Goal: Information Seeking & Learning: Learn about a topic

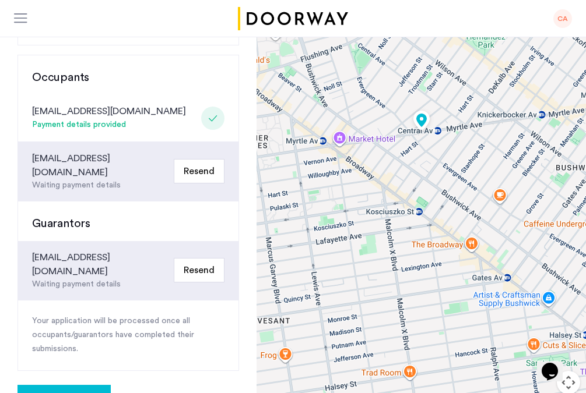
scroll to position [216, 0]
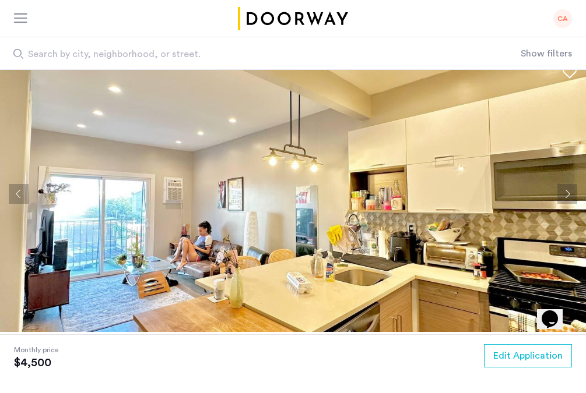
scroll to position [13, 0]
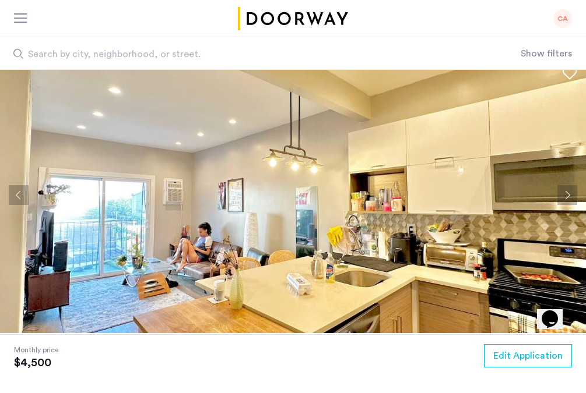
click at [30, 196] on img at bounding box center [293, 195] width 586 height 277
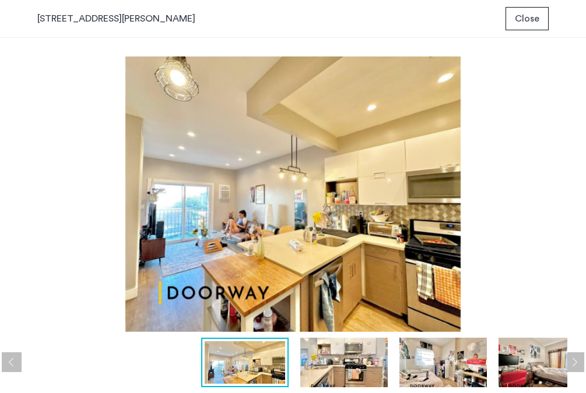
scroll to position [0, 0]
click at [335, 361] on img at bounding box center [343, 363] width 87 height 50
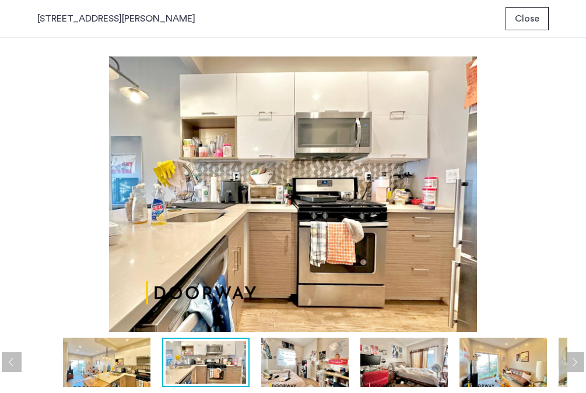
click at [311, 347] on img at bounding box center [304, 363] width 87 height 50
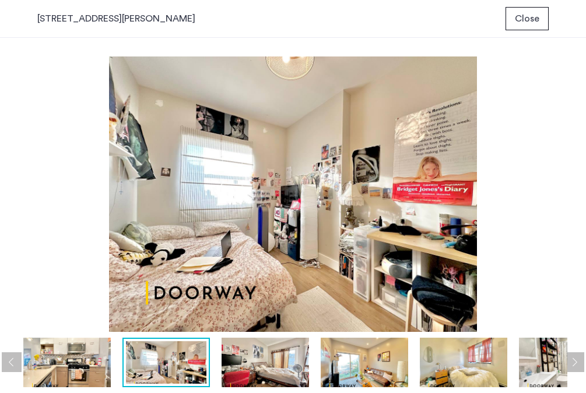
click at [76, 363] on img at bounding box center [66, 363] width 87 height 50
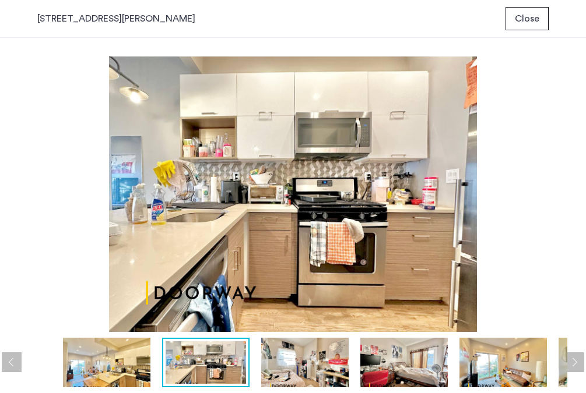
click at [96, 357] on img at bounding box center [106, 363] width 87 height 50
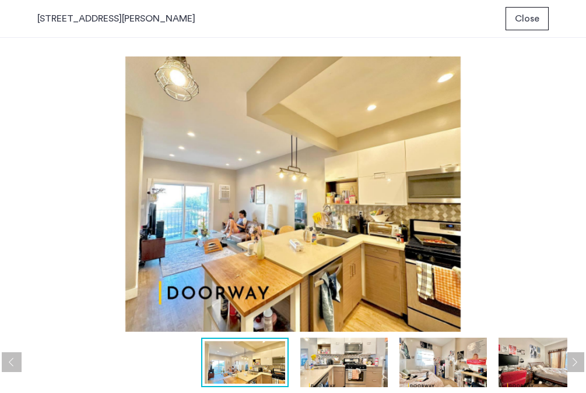
click at [359, 374] on img at bounding box center [343, 363] width 87 height 50
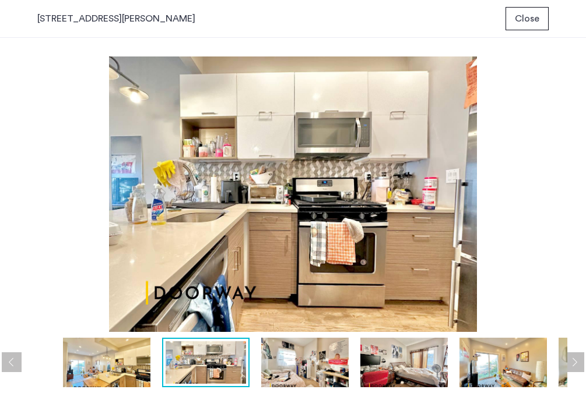
click at [295, 375] on img at bounding box center [304, 363] width 87 height 50
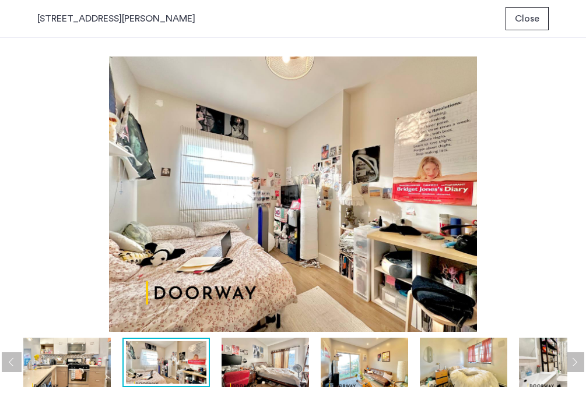
click at [277, 359] on img at bounding box center [265, 363] width 87 height 50
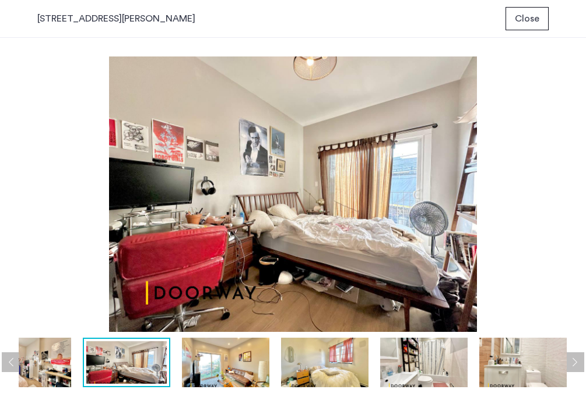
click at [300, 364] on img at bounding box center [324, 363] width 87 height 50
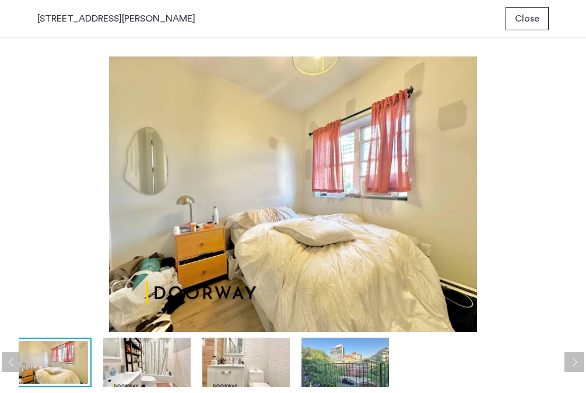
click at [262, 359] on img at bounding box center [245, 363] width 87 height 50
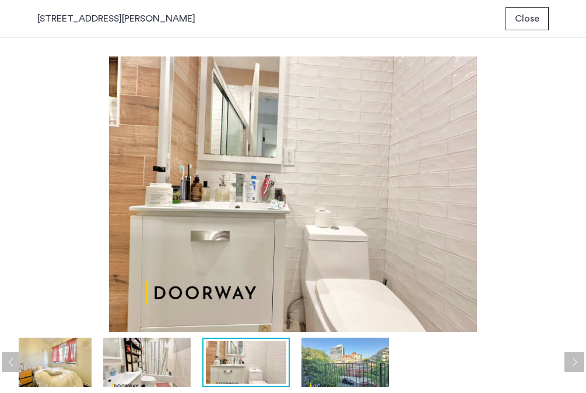
click at [319, 363] on img at bounding box center [344, 363] width 87 height 50
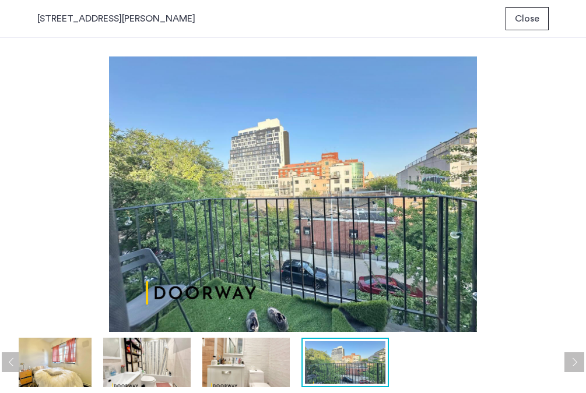
click at [271, 365] on img at bounding box center [245, 363] width 87 height 50
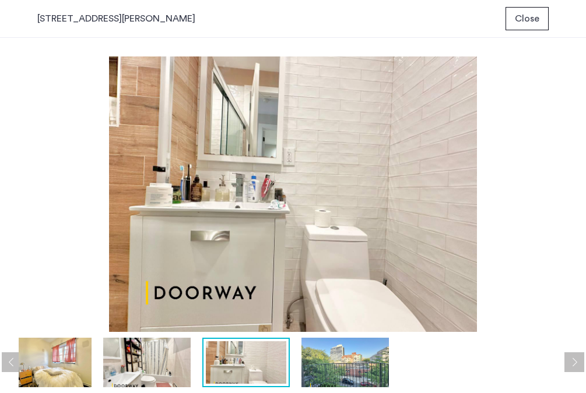
click at [175, 357] on img at bounding box center [146, 363] width 87 height 50
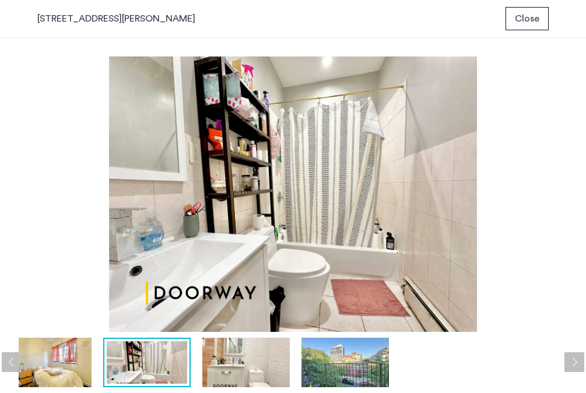
click at [72, 367] on img at bounding box center [47, 363] width 87 height 50
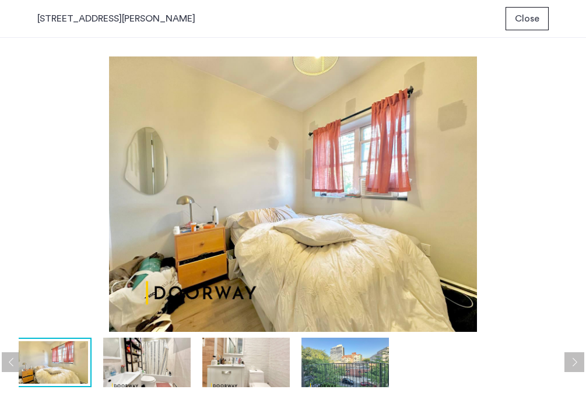
click at [8, 363] on button "Previous apartment" at bounding box center [12, 363] width 20 height 20
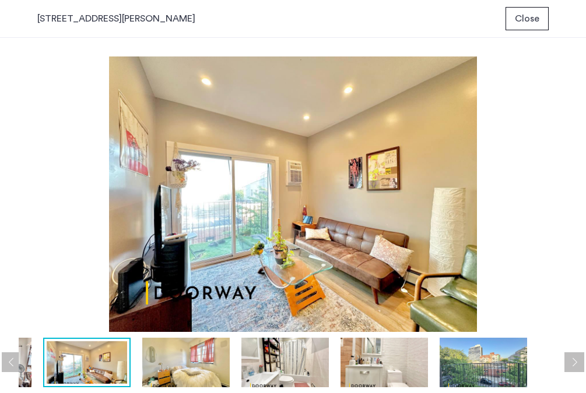
click at [6, 356] on button "Previous apartment" at bounding box center [12, 363] width 20 height 20
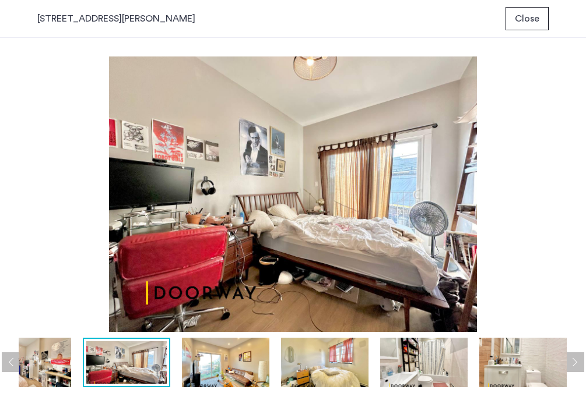
click at [217, 367] on img at bounding box center [225, 363] width 87 height 50
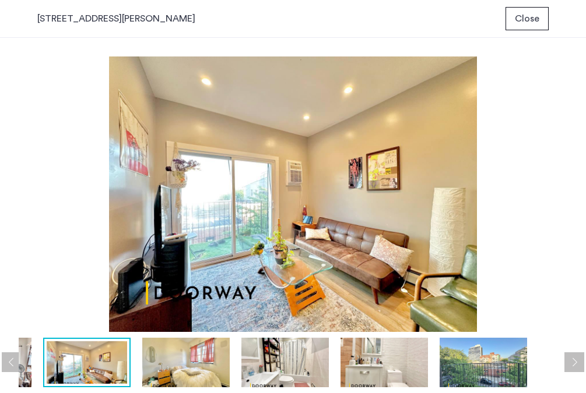
click at [118, 364] on img at bounding box center [87, 363] width 80 height 43
click at [12, 359] on button "Previous apartment" at bounding box center [12, 363] width 20 height 20
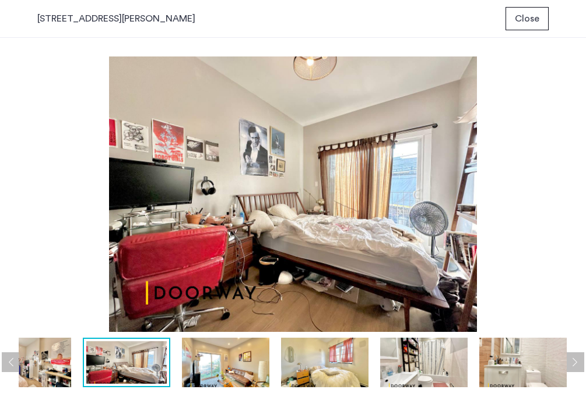
click at [167, 361] on div at bounding box center [126, 363] width 87 height 50
click at [144, 360] on img at bounding box center [126, 363] width 80 height 43
click at [11, 363] on button "Previous apartment" at bounding box center [12, 363] width 20 height 20
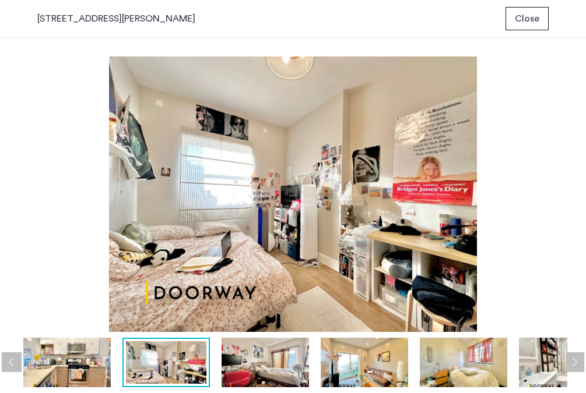
click at [12, 363] on button "Previous apartment" at bounding box center [12, 363] width 20 height 20
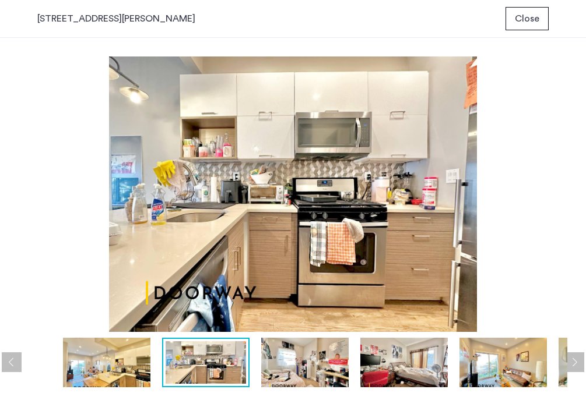
click at [533, 30] on button "Close" at bounding box center [526, 18] width 43 height 23
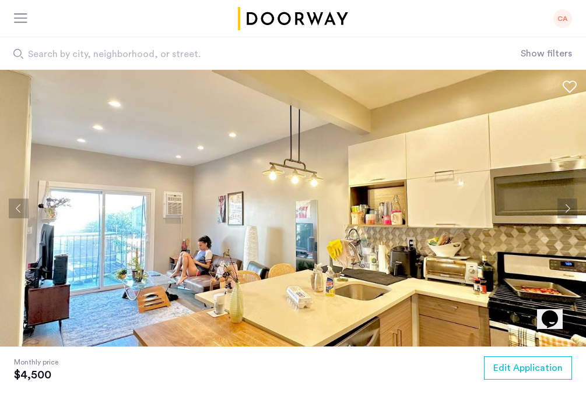
click at [23, 204] on button "Previous apartment" at bounding box center [19, 209] width 20 height 20
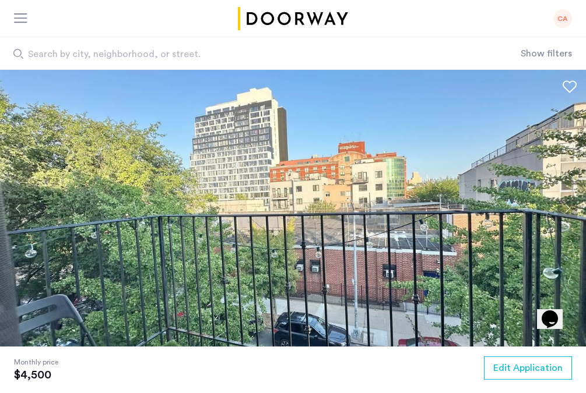
click at [23, 204] on button "Previous apartment" at bounding box center [19, 209] width 20 height 20
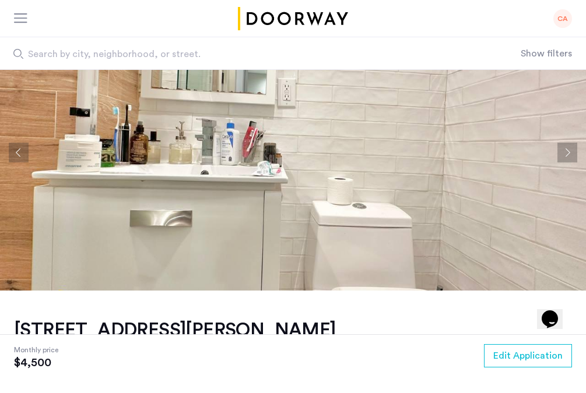
scroll to position [57, 0]
click at [16, 155] on button "Previous apartment" at bounding box center [19, 152] width 20 height 20
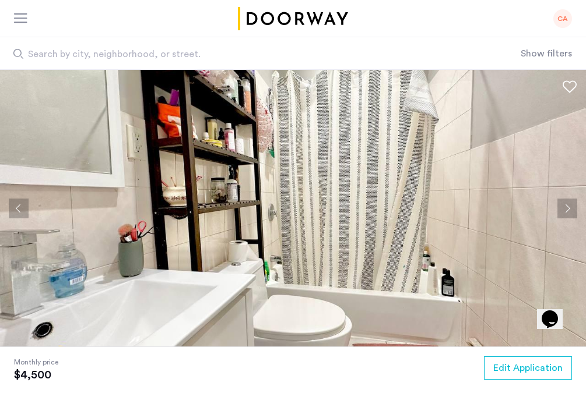
scroll to position [0, 0]
click at [16, 201] on button "Previous apartment" at bounding box center [19, 209] width 20 height 20
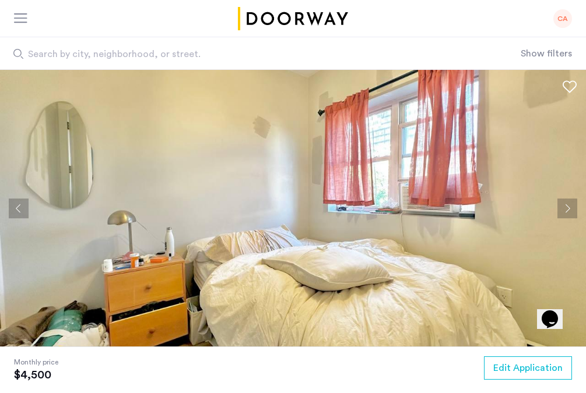
click at [19, 210] on button "Previous apartment" at bounding box center [19, 209] width 20 height 20
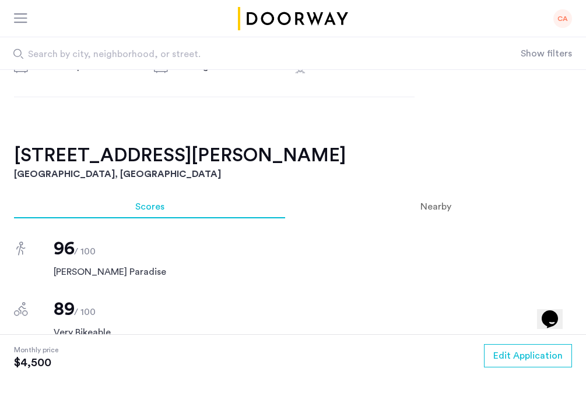
scroll to position [739, 0]
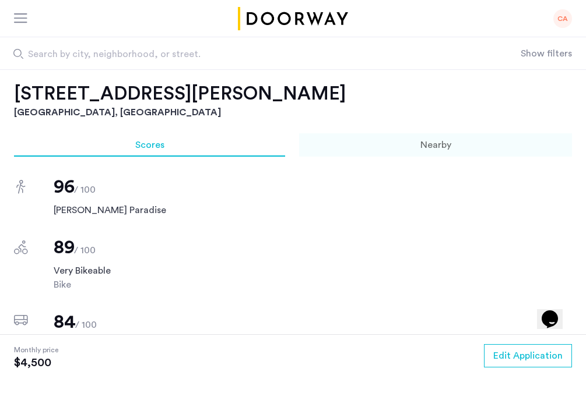
click at [383, 152] on div "Nearby" at bounding box center [435, 144] width 273 height 23
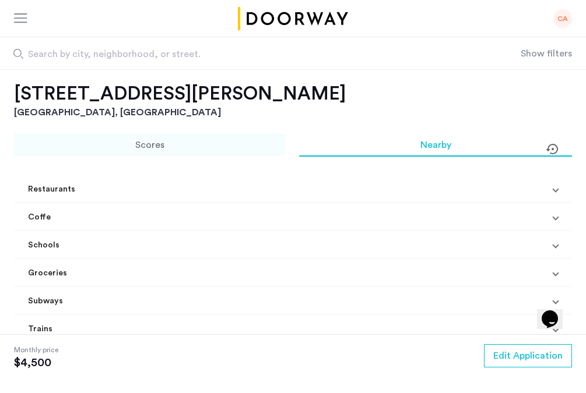
click at [176, 146] on div "Scores" at bounding box center [149, 144] width 271 height 23
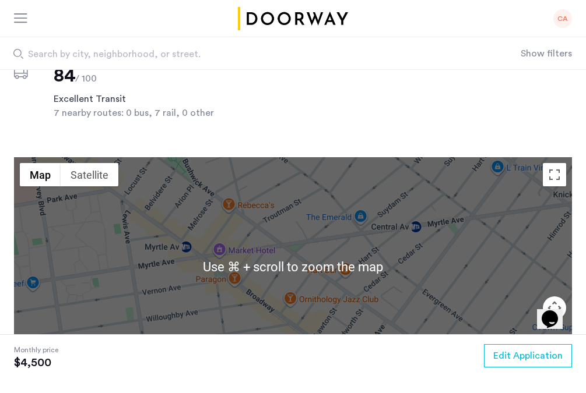
scroll to position [978, 0]
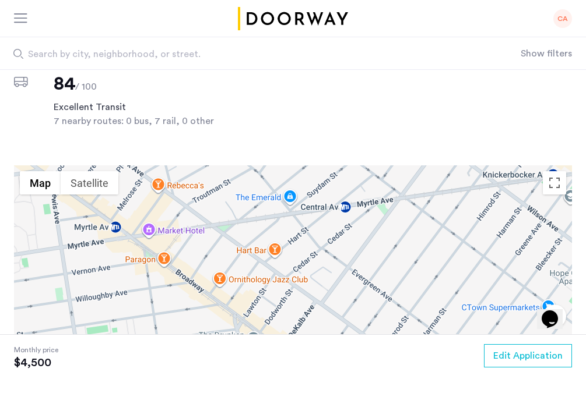
drag, startPoint x: 298, startPoint y: 249, endPoint x: 226, endPoint y: 221, distance: 77.5
click at [226, 221] on div at bounding box center [293, 275] width 558 height 219
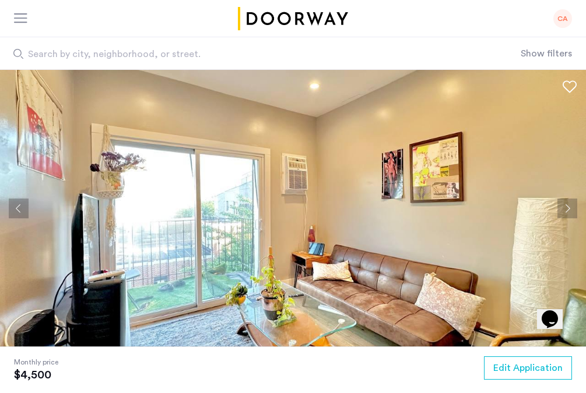
scroll to position [0, 0]
click at [15, 208] on button "Previous apartment" at bounding box center [19, 209] width 20 height 20
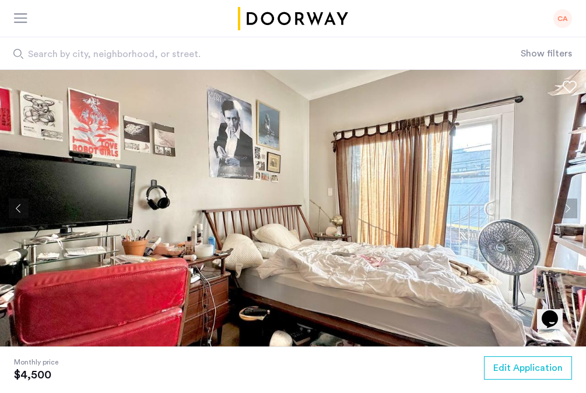
click at [25, 209] on button "Previous apartment" at bounding box center [19, 209] width 20 height 20
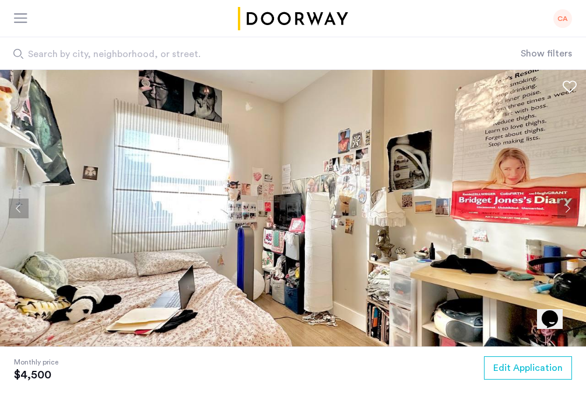
click at [25, 209] on button "Previous apartment" at bounding box center [19, 209] width 20 height 20
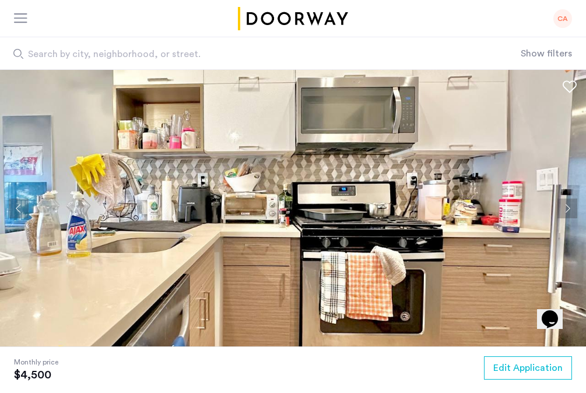
click at [25, 209] on button "Previous apartment" at bounding box center [19, 209] width 20 height 20
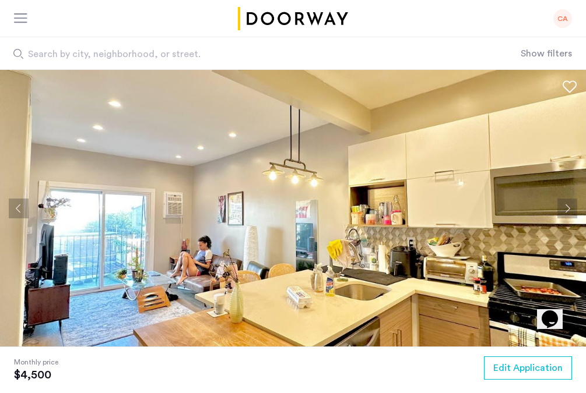
click at [25, 209] on button "Previous apartment" at bounding box center [19, 209] width 20 height 20
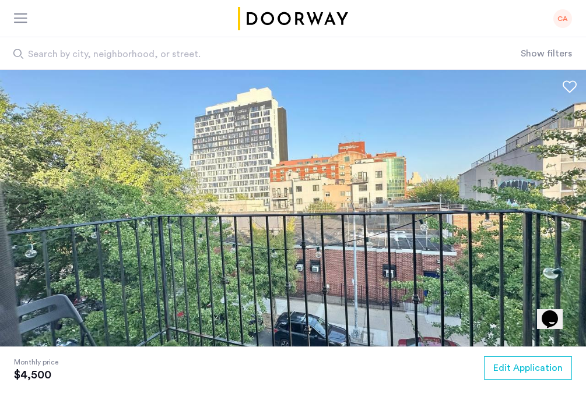
click at [570, 210] on button "Next apartment" at bounding box center [567, 209] width 20 height 20
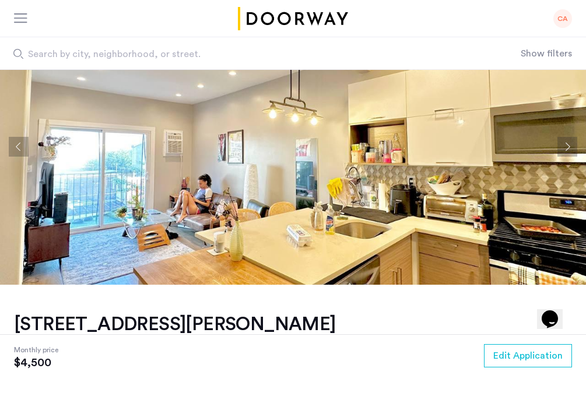
scroll to position [17, 0]
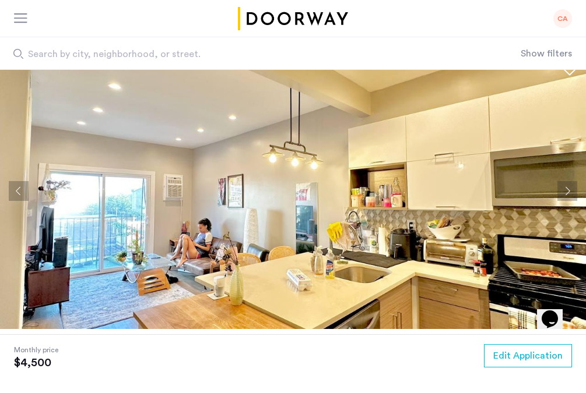
click at [557, 198] on img at bounding box center [293, 190] width 586 height 277
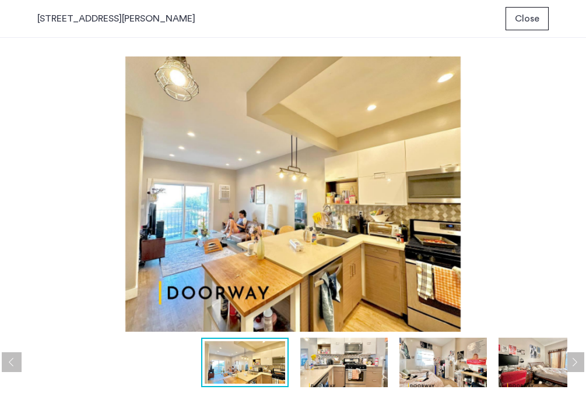
click at [329, 350] on img at bounding box center [343, 363] width 87 height 50
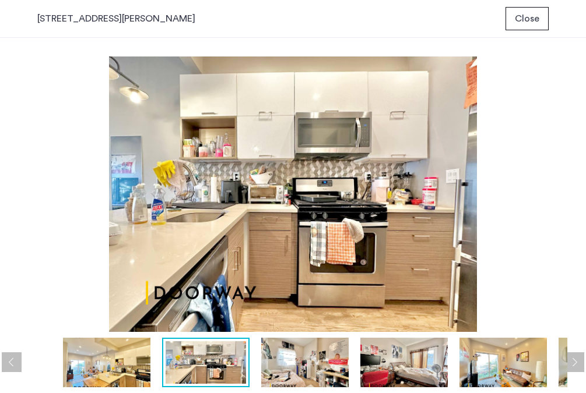
click at [329, 343] on img at bounding box center [304, 363] width 87 height 50
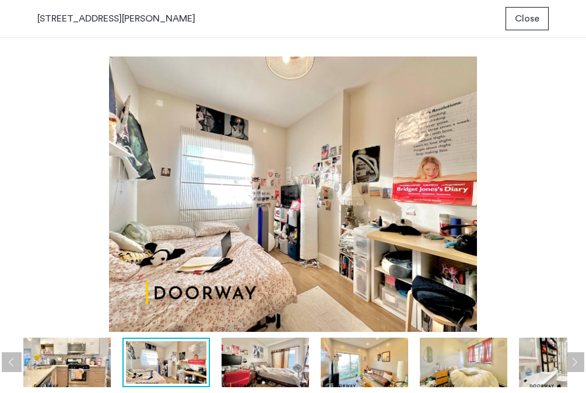
click at [366, 371] on img at bounding box center [364, 363] width 87 height 50
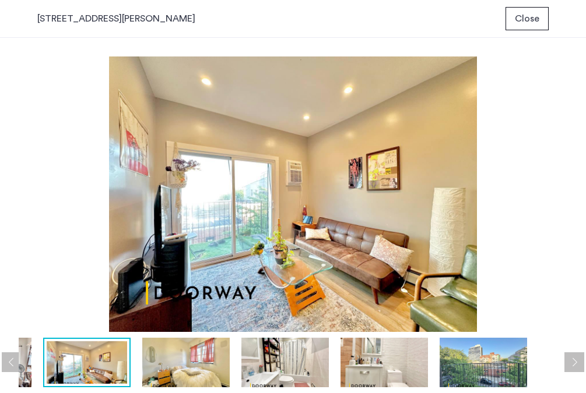
click at [383, 366] on img at bounding box center [383, 363] width 87 height 50
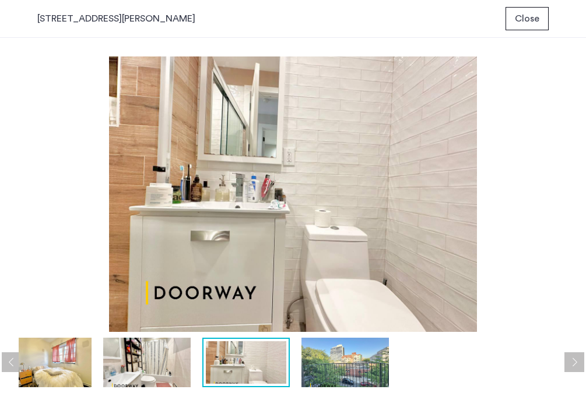
click at [349, 359] on img at bounding box center [344, 363] width 87 height 50
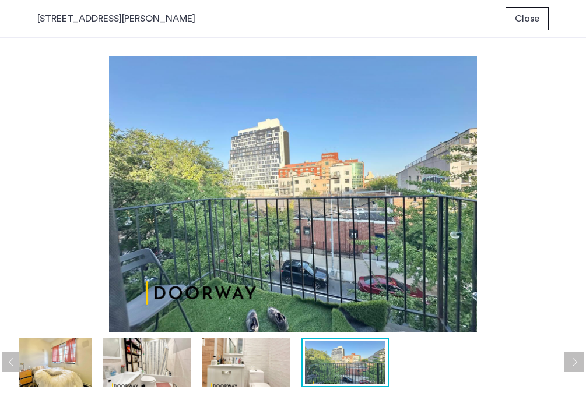
click at [284, 361] on img at bounding box center [245, 363] width 87 height 50
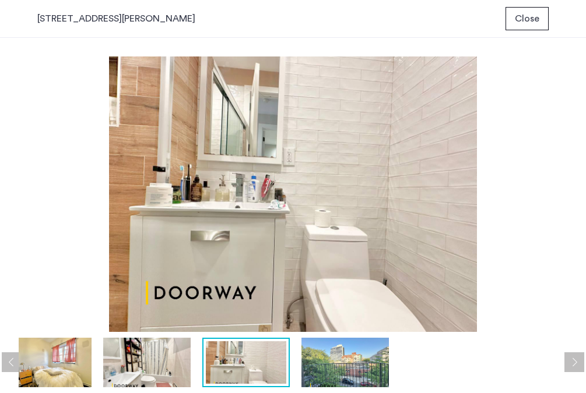
click at [187, 358] on img at bounding box center [146, 363] width 87 height 50
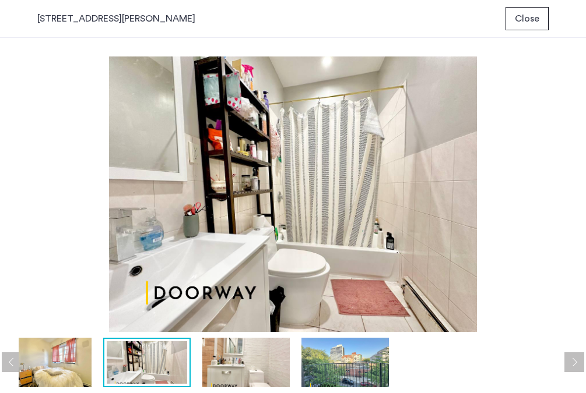
click at [82, 350] on img at bounding box center [47, 363] width 87 height 50
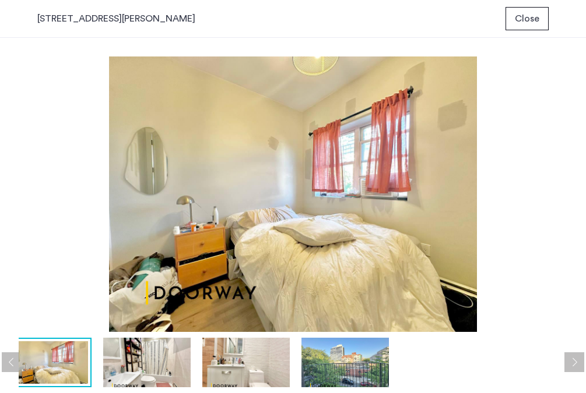
click at [11, 361] on button "Previous apartment" at bounding box center [12, 363] width 20 height 20
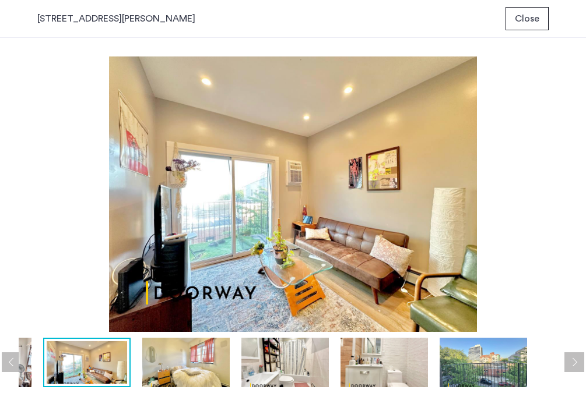
click at [161, 361] on img at bounding box center [185, 363] width 87 height 50
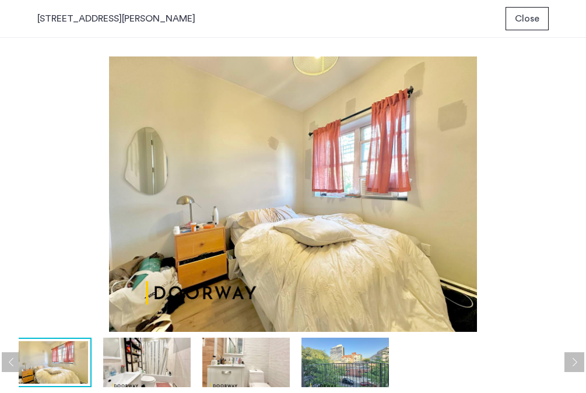
click at [11, 352] on div "prev next prev next" at bounding box center [293, 216] width 586 height 356
click at [14, 360] on button "Previous apartment" at bounding box center [12, 363] width 20 height 20
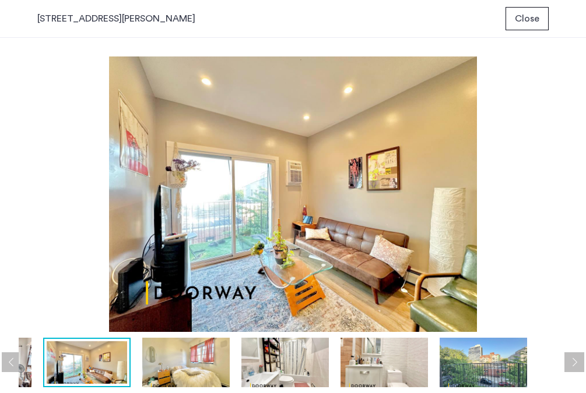
click at [4, 360] on button "Previous apartment" at bounding box center [12, 363] width 20 height 20
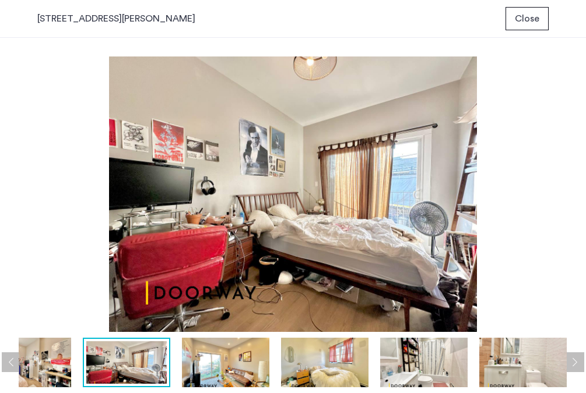
click at [120, 363] on img at bounding box center [126, 363] width 80 height 43
click at [59, 370] on img at bounding box center [27, 363] width 87 height 50
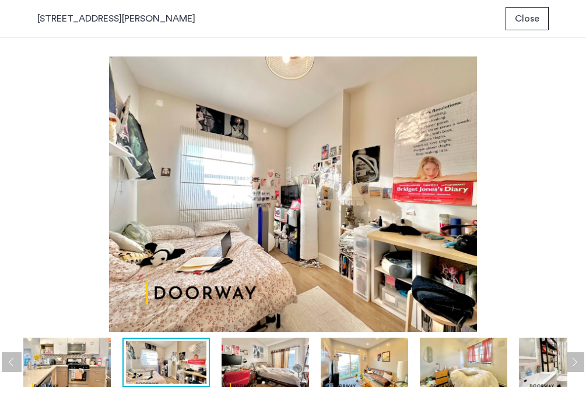
click at [13, 357] on button "Previous apartment" at bounding box center [12, 363] width 20 height 20
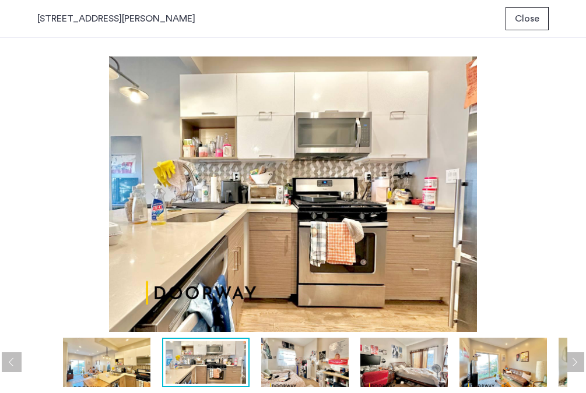
click at [111, 371] on img at bounding box center [106, 363] width 87 height 50
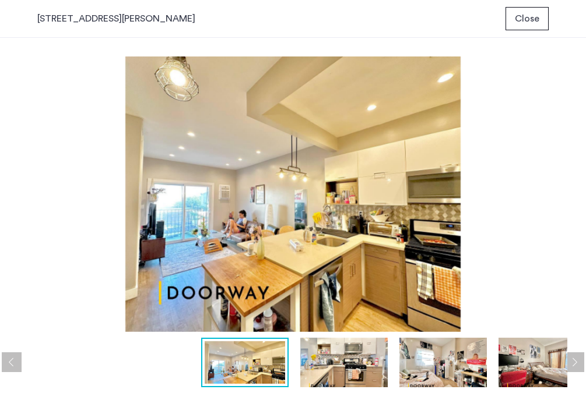
click at [524, 24] on span "Close" at bounding box center [527, 19] width 24 height 14
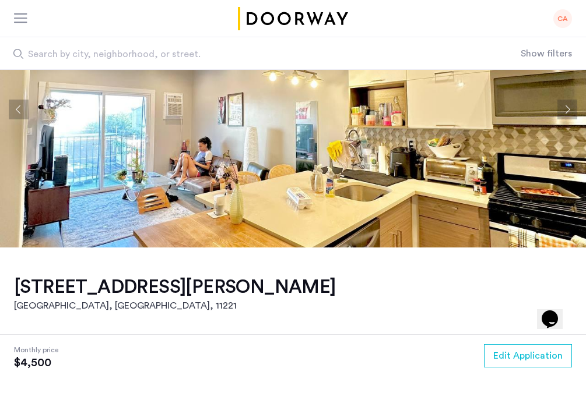
scroll to position [100, 0]
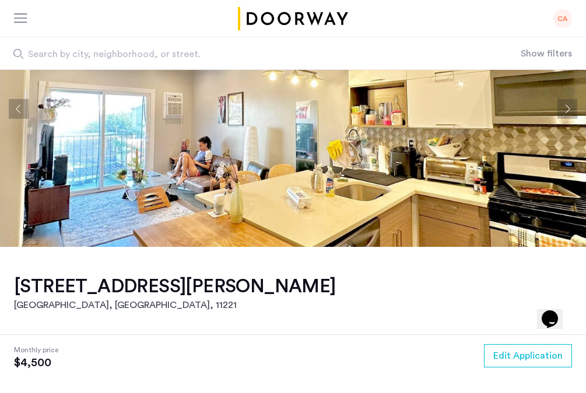
click at [567, 114] on button "Next apartment" at bounding box center [567, 109] width 20 height 20
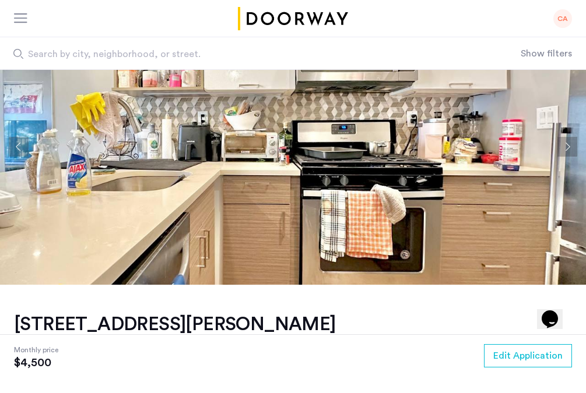
scroll to position [66, 0]
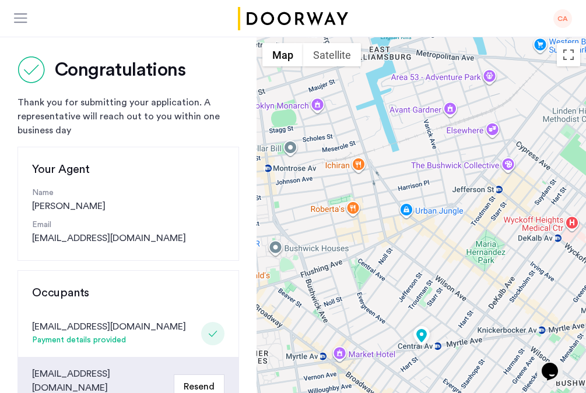
click at [476, 66] on div at bounding box center [420, 351] width 329 height 629
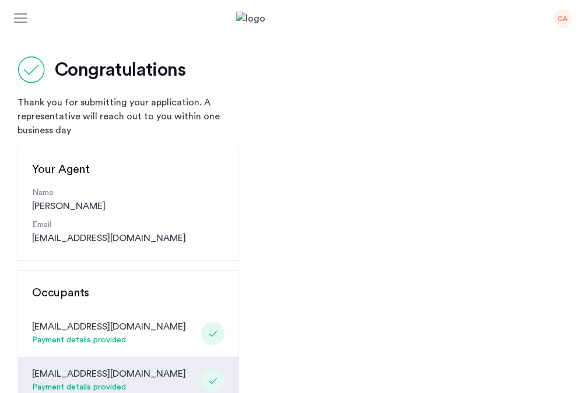
click at [564, 25] on div "CA" at bounding box center [562, 18] width 19 height 19
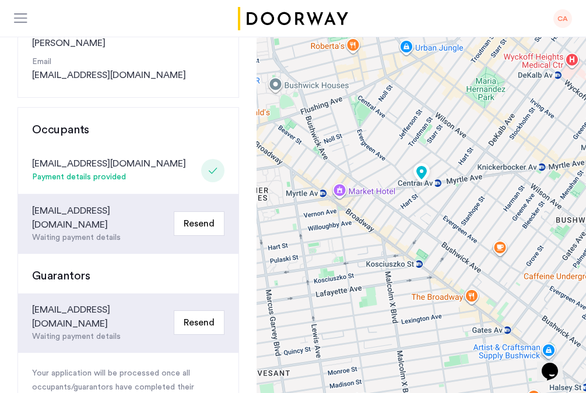
scroll to position [163, 0]
